Goal: Check status: Check status

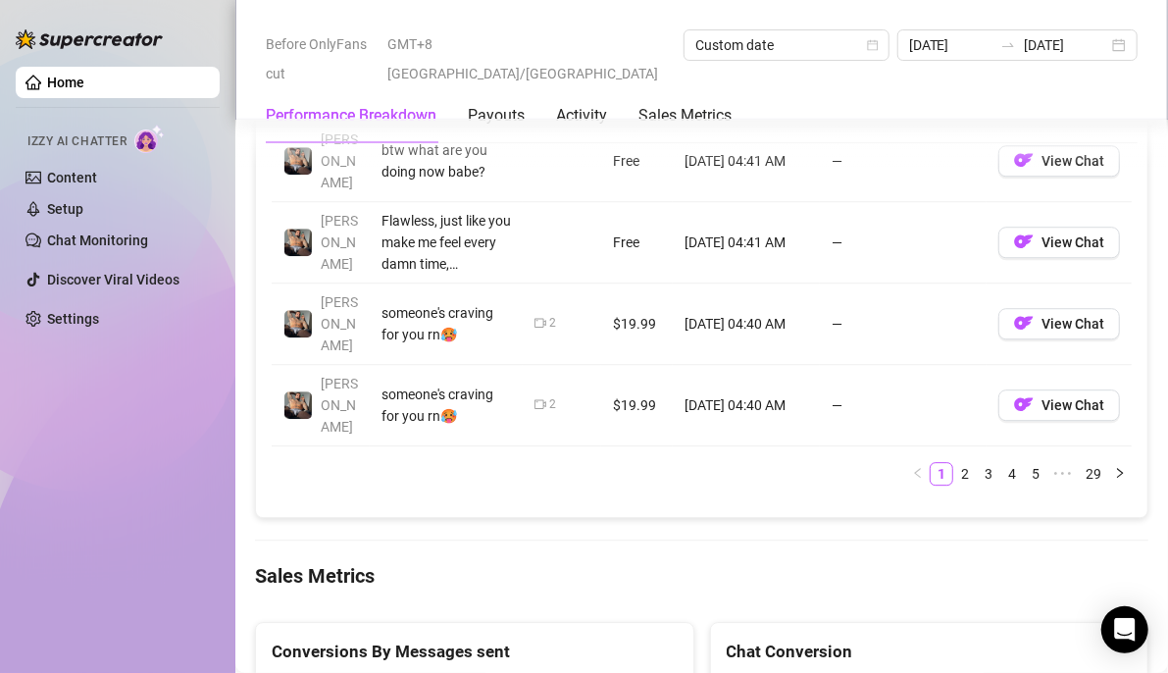
scroll to position [2444, 0]
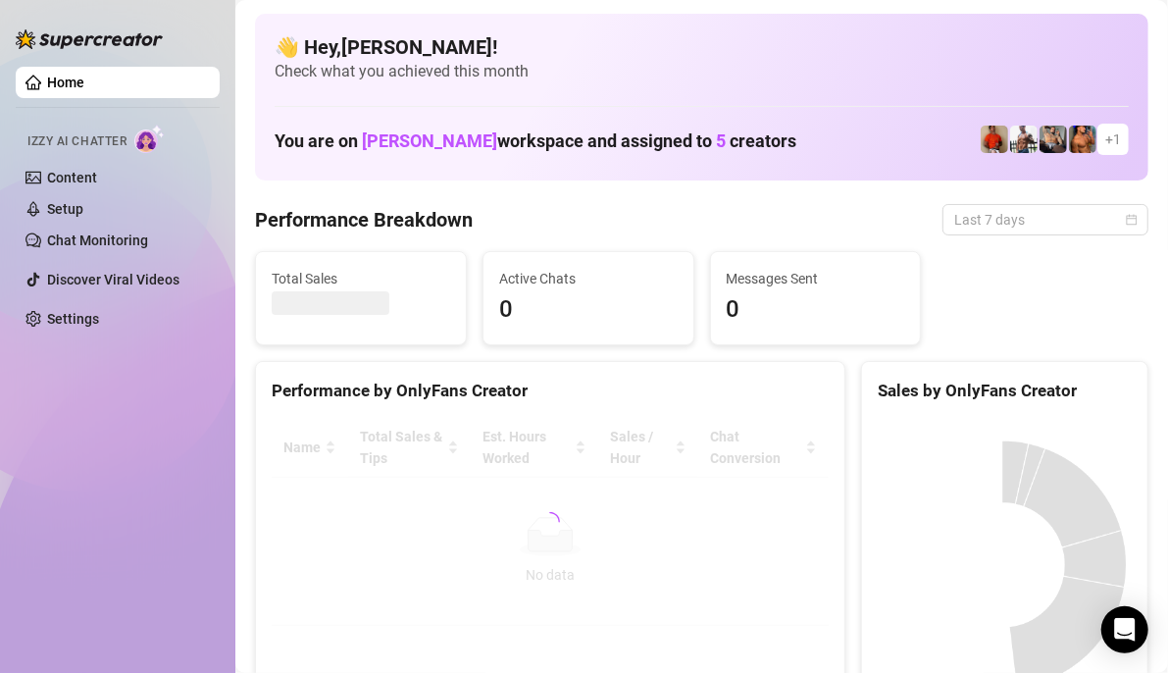
drag, startPoint x: 1096, startPoint y: 227, endPoint x: 1033, endPoint y: 308, distance: 102.8
click at [1097, 227] on span "Last 7 days" at bounding box center [1046, 219] width 182 height 29
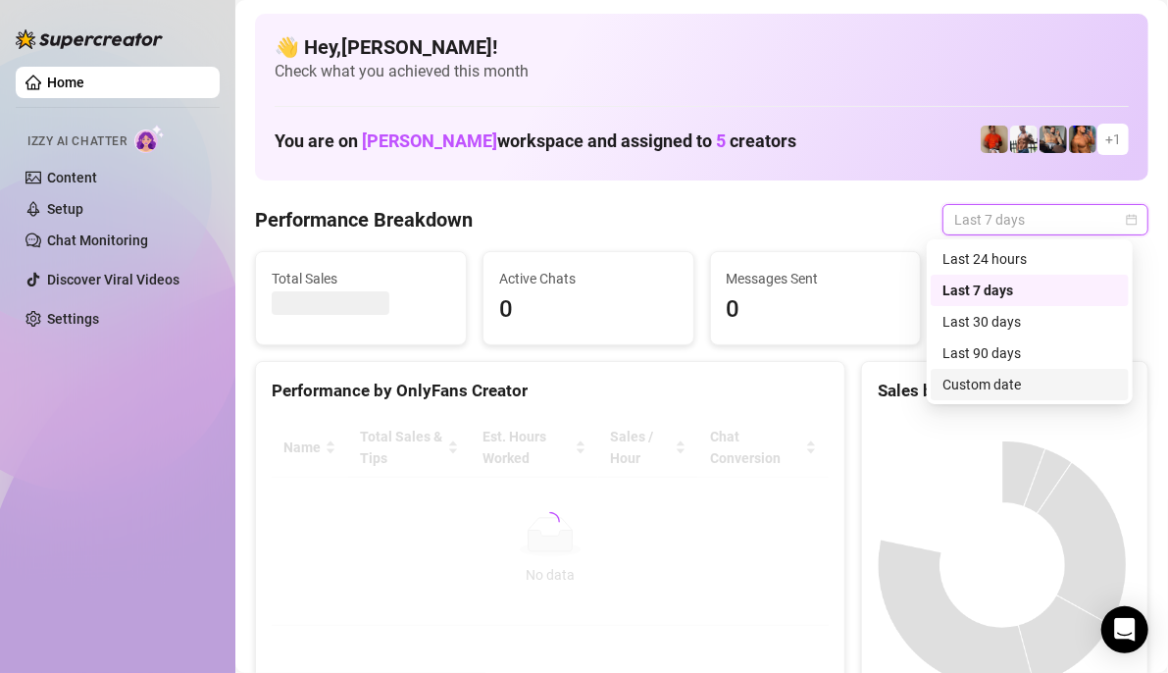
click at [990, 385] on div "Custom date" at bounding box center [1030, 385] width 175 height 22
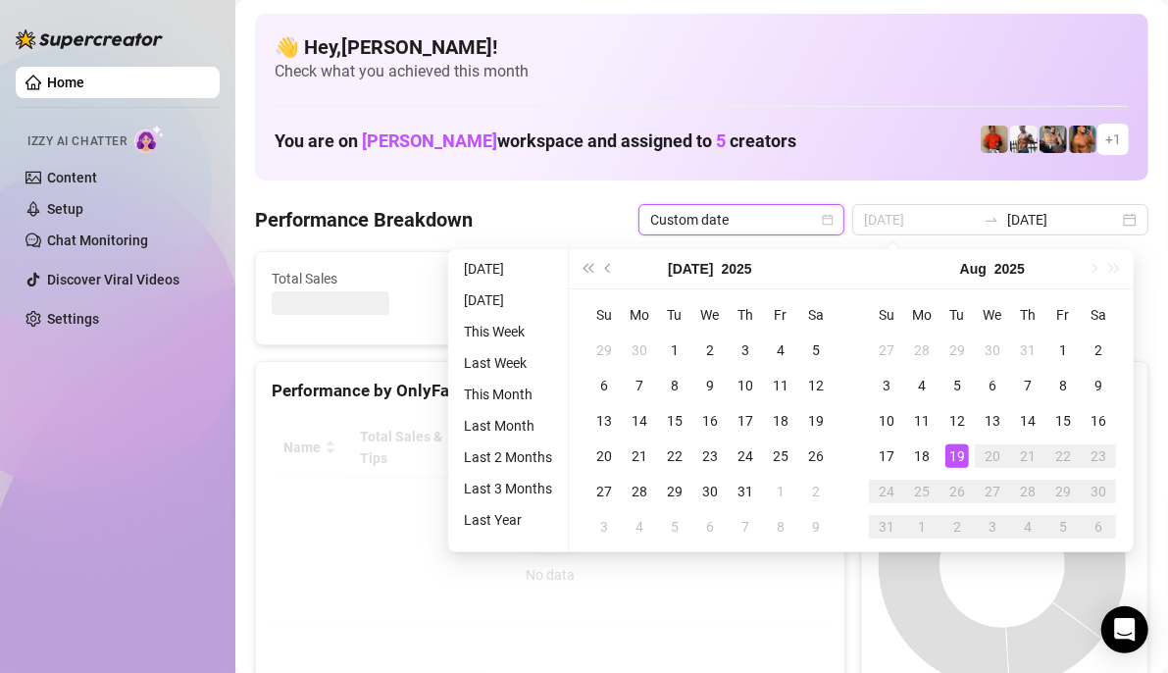
type input "[DATE]"
click at [955, 448] on div "19" at bounding box center [958, 456] width 24 height 24
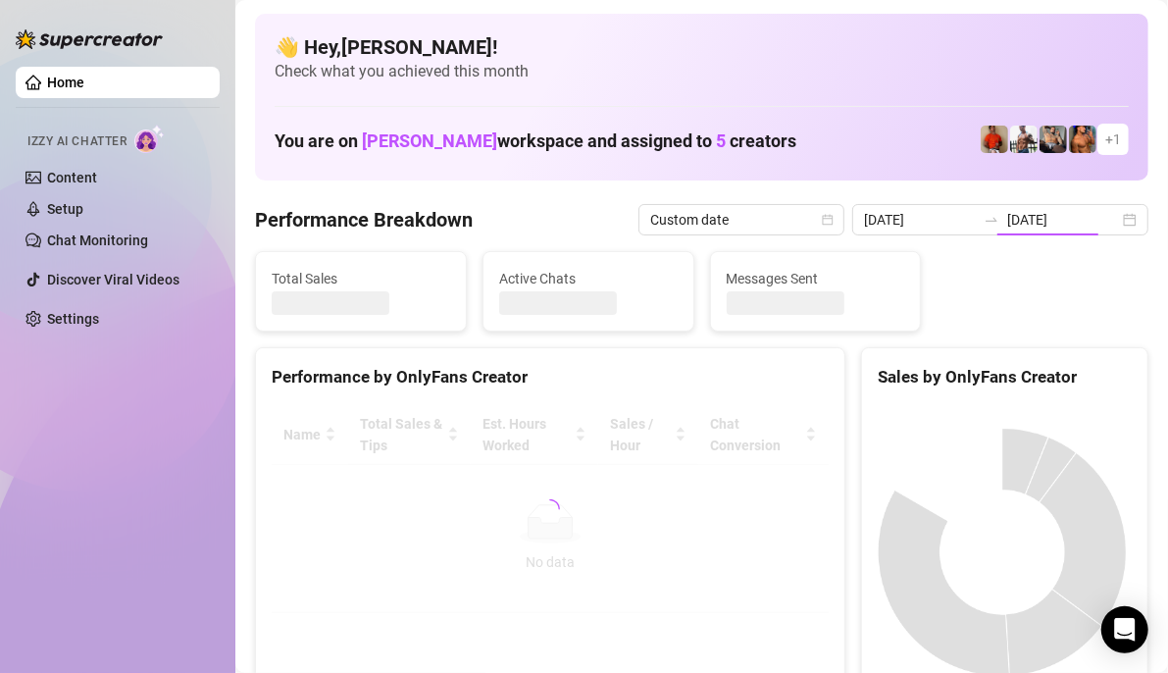
type input "[DATE]"
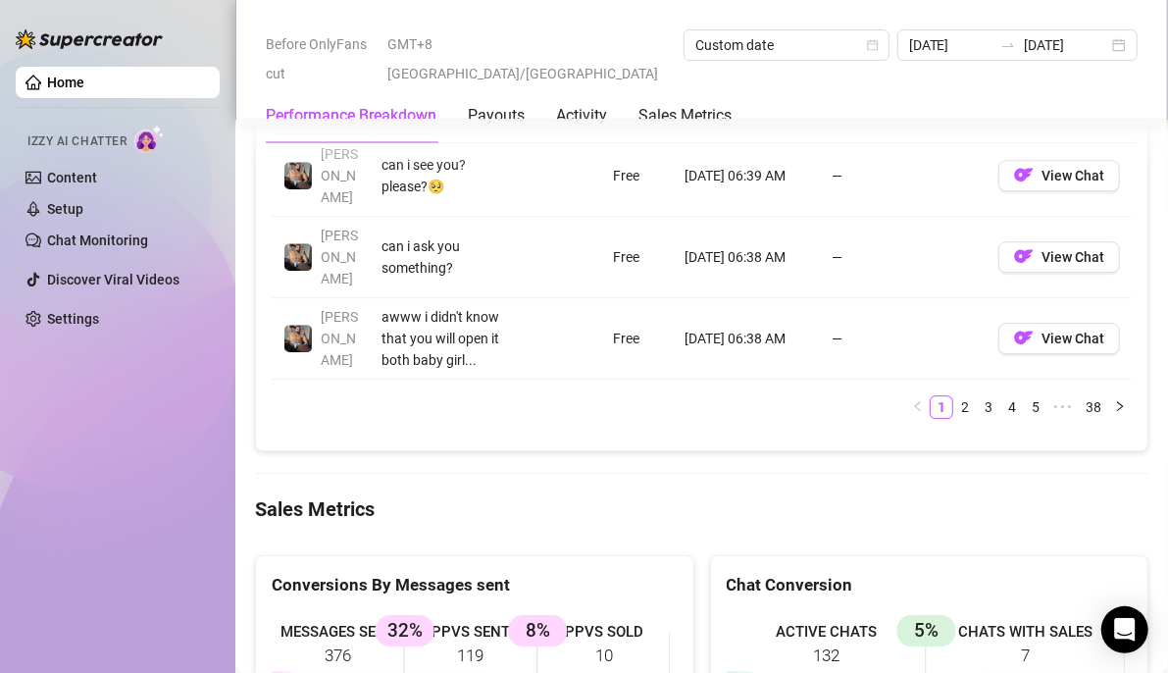
scroll to position [2649, 0]
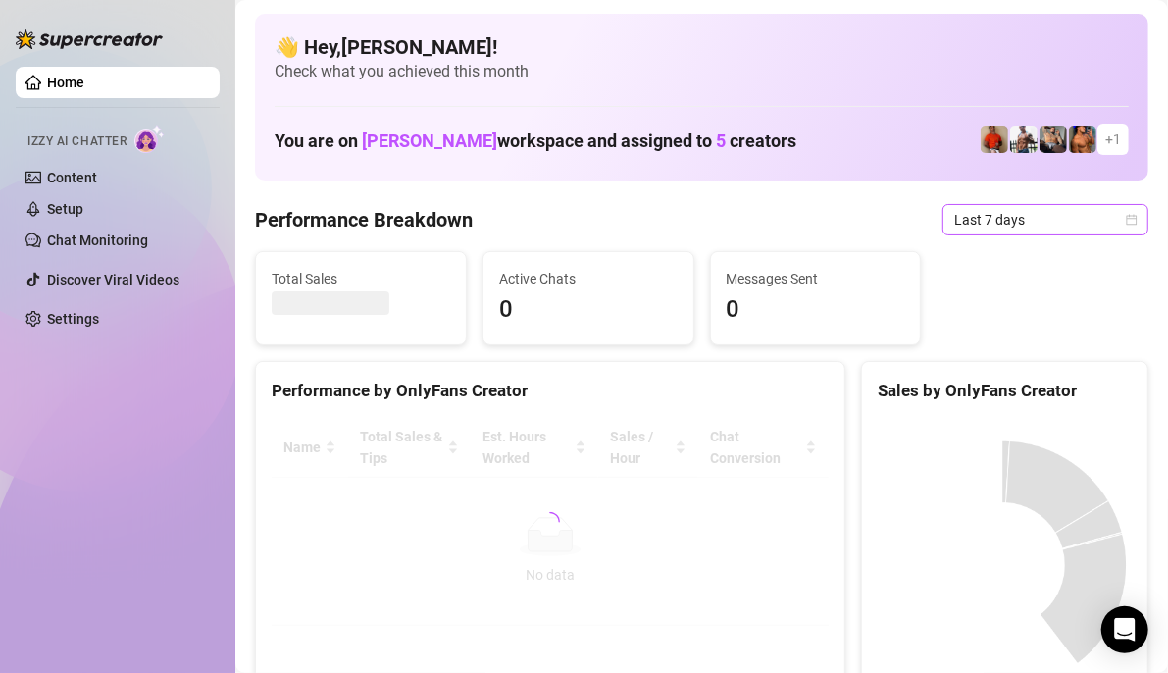
click at [1126, 214] on icon "calendar" at bounding box center [1132, 220] width 12 height 12
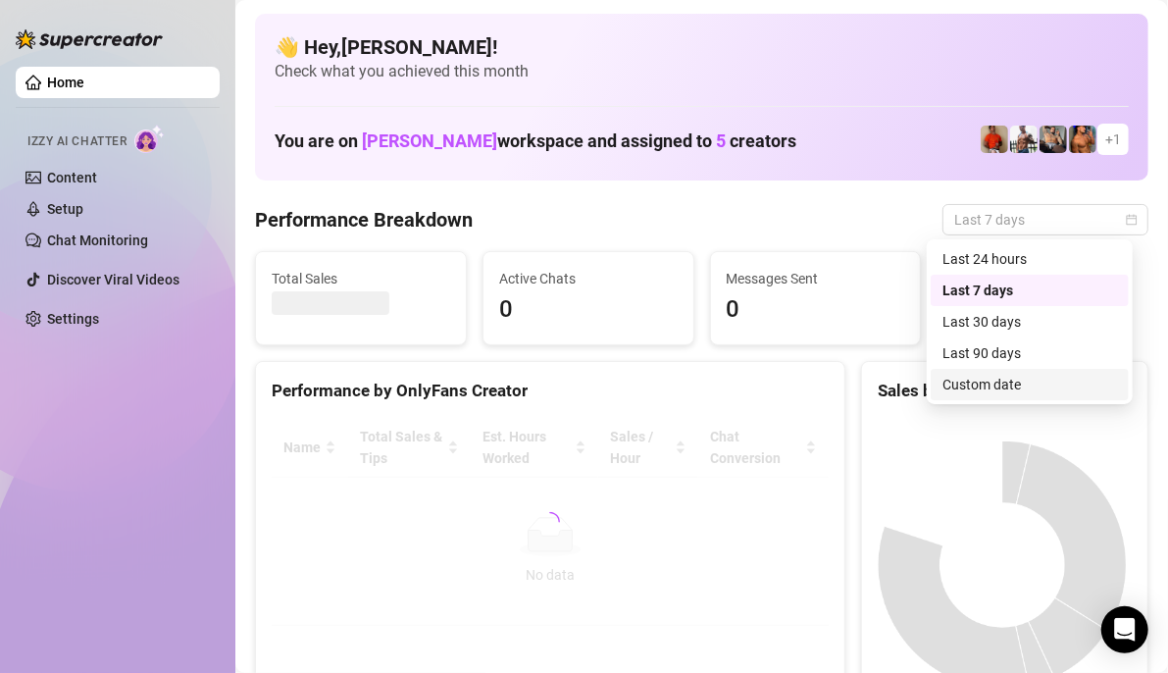
click at [955, 384] on div "Custom date" at bounding box center [1030, 385] width 175 height 22
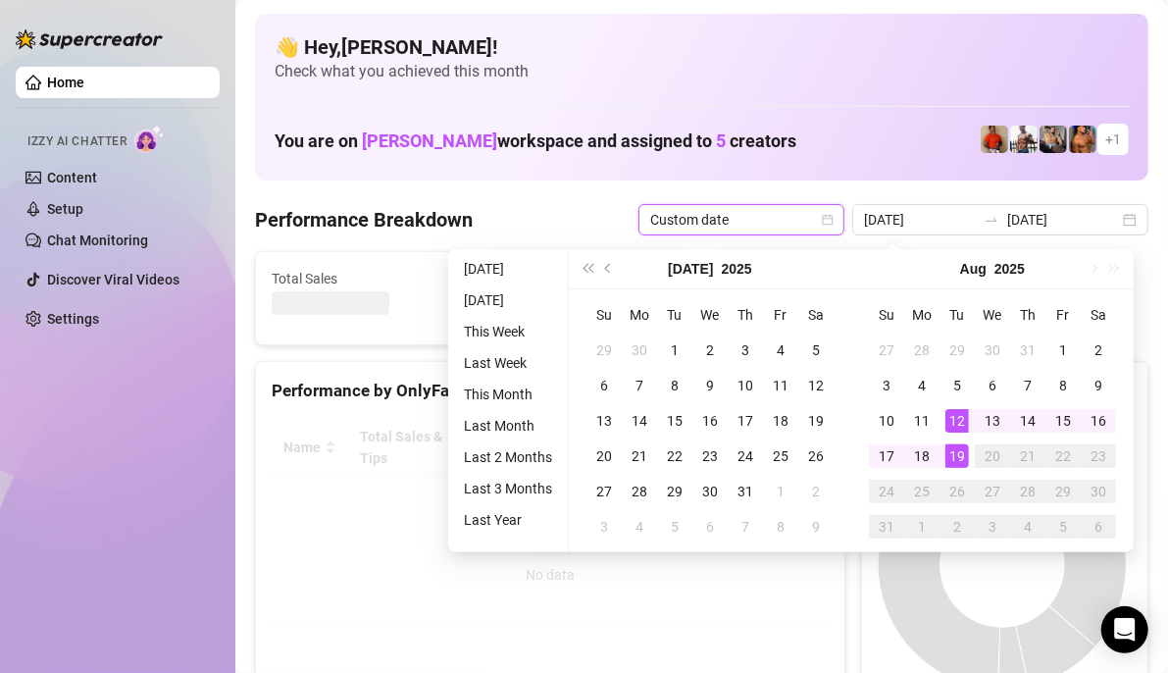
type input "[DATE]"
click at [950, 453] on div "19" at bounding box center [958, 456] width 24 height 24
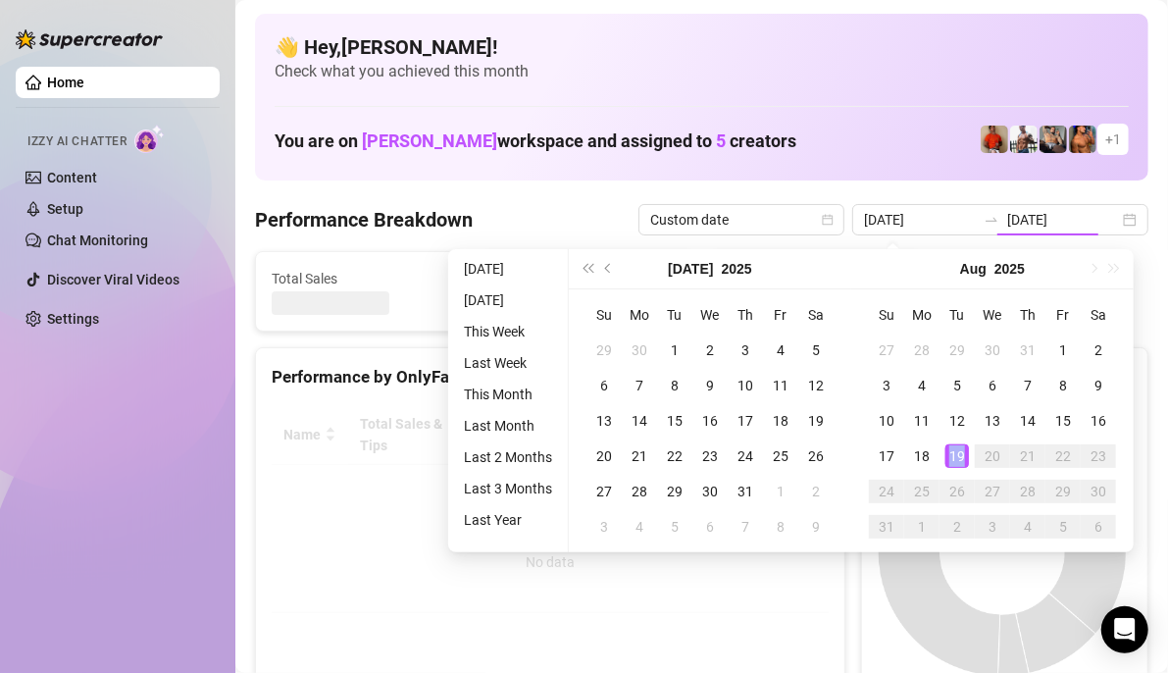
type input "[DATE]"
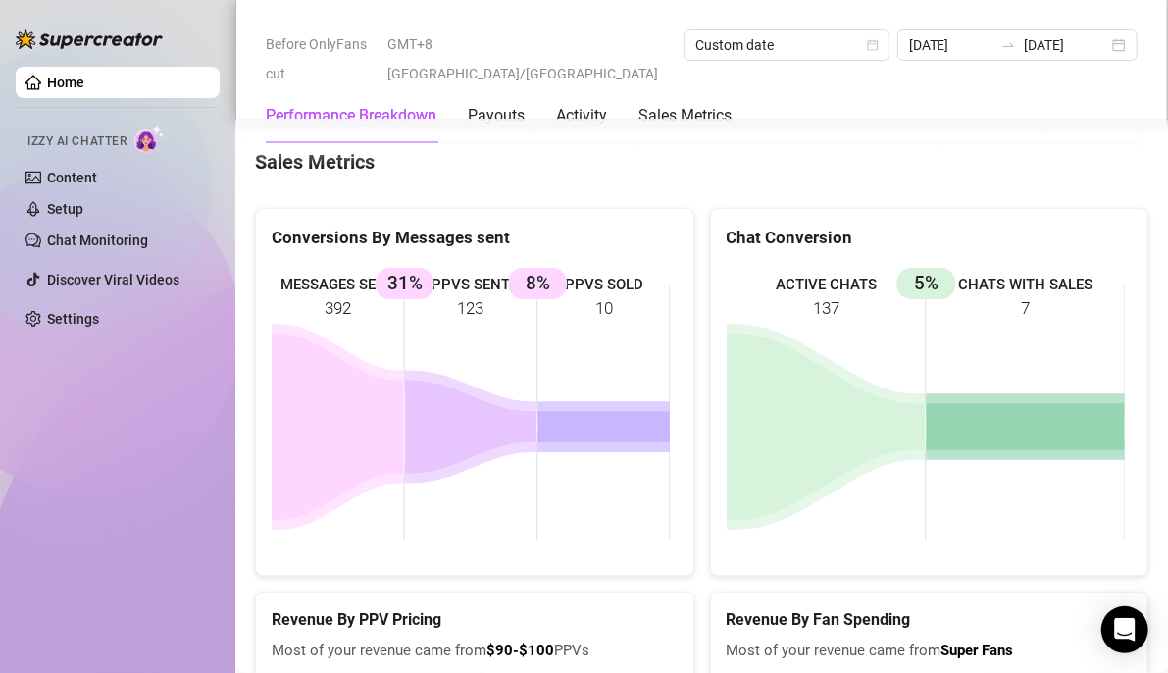
scroll to position [2845, 0]
